Goal: Complete application form

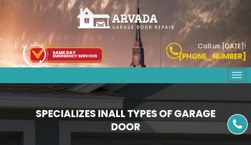
type input "rfpuqlYk"
type input "6791338304"
type input "[EMAIL_ADDRESS][DOMAIN_NAME]"
type input "SbiVhAFrRB"
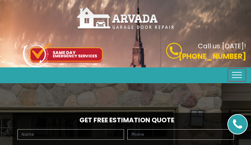
type input "MCVwfRVFy"
type input "9821731633"
type input "[EMAIL_ADDRESS][DOMAIN_NAME]"
type input "RCVeRoTqKBZFIVfH"
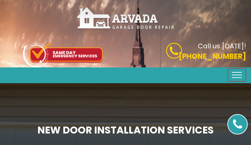
type input "TGlWvnSfmgiysyy"
type input "3828190066"
type input "[EMAIL_ADDRESS][DOMAIN_NAME]"
type input "rePtVsiDeoD"
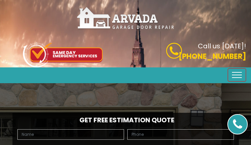
type input "aXPGgYyLfsaqP"
type input "5537249496"
type input "[EMAIL_ADDRESS][DOMAIN_NAME]"
type input "ytuZWqIrfUnPDw"
